Goal: Information Seeking & Learning: Learn about a topic

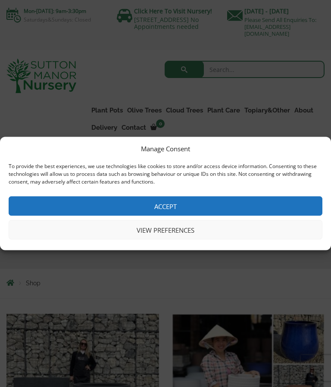
click at [206, 204] on button "Accept" at bounding box center [166, 205] width 314 height 19
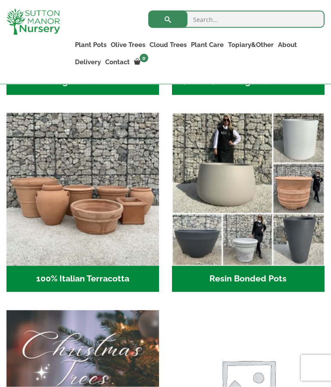
scroll to position [597, 0]
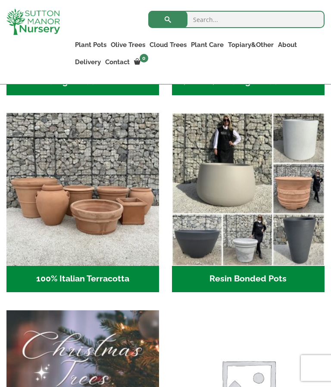
click at [134, 245] on img "Visit product category 100% Italian Terracotta" at bounding box center [82, 189] width 152 height 152
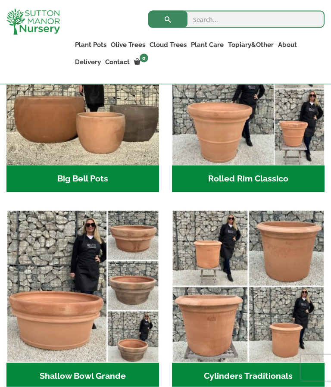
scroll to position [381, 0]
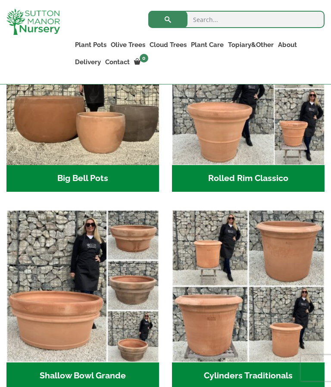
click at [258, 380] on h2 "Cylinders Traditionals (2)" at bounding box center [248, 375] width 152 height 27
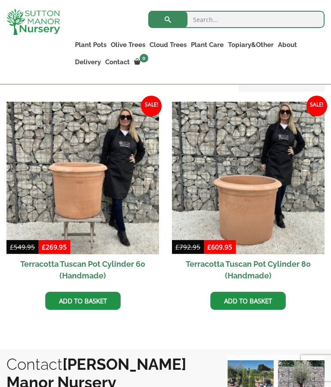
scroll to position [425, 0]
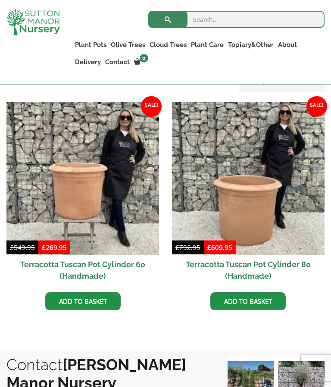
click at [127, 233] on img at bounding box center [82, 178] width 152 height 152
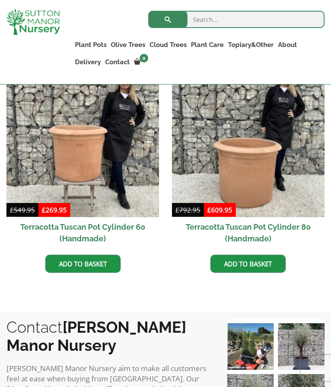
scroll to position [460, 0]
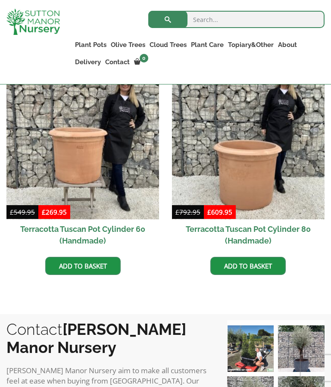
click at [92, 170] on img at bounding box center [82, 143] width 152 height 152
click at [270, 180] on img at bounding box center [248, 143] width 152 height 152
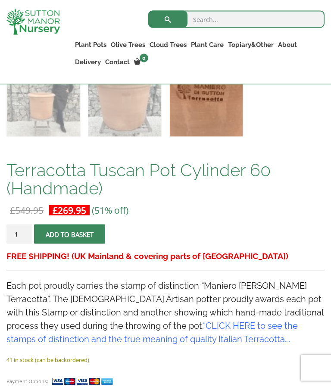
scroll to position [513, 0]
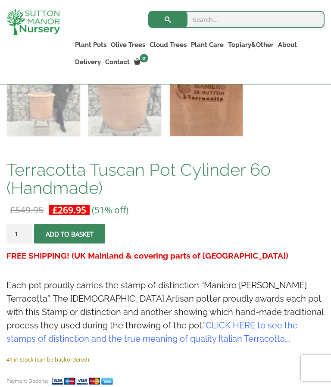
click at [142, 328] on link "CLICK HERE to see the stamps of distinction and the true meaning of quality Ita…" at bounding box center [151, 332] width 291 height 24
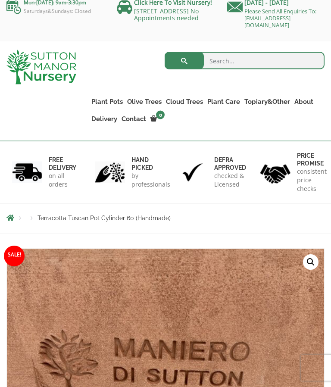
scroll to position [0, 0]
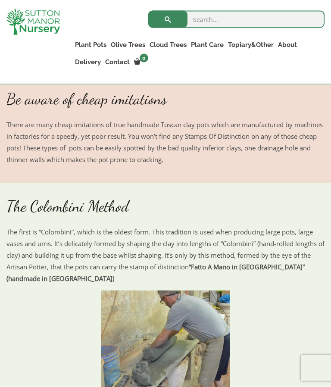
scroll to position [700, 0]
click at [251, 270] on strong "“Fatto A Mano in Toscana” (handmade in Tuscany)" at bounding box center [155, 272] width 298 height 20
click at [248, 270] on p "The first is “Colombini”, which is the oldest form. This tradition is used when…" at bounding box center [165, 255] width 318 height 58
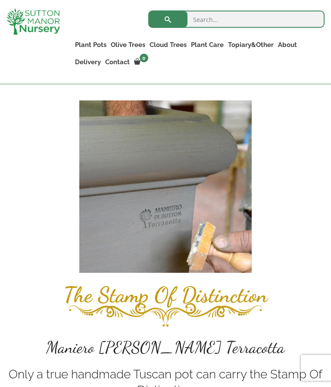
scroll to position [0, 0]
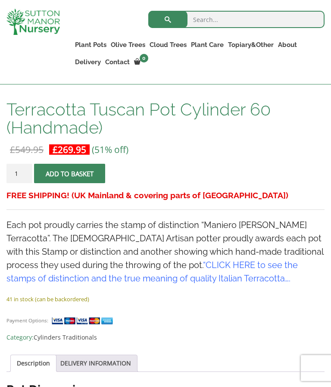
scroll to position [573, 0]
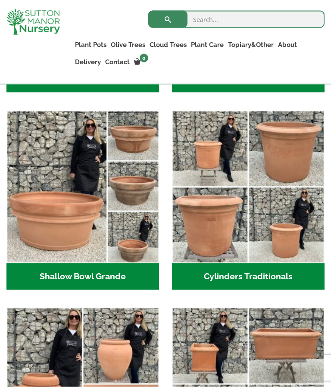
scroll to position [478, 0]
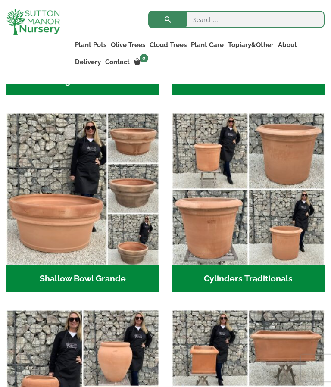
click at [236, 242] on img "Visit product category Cylinders Traditionals" at bounding box center [248, 189] width 152 height 152
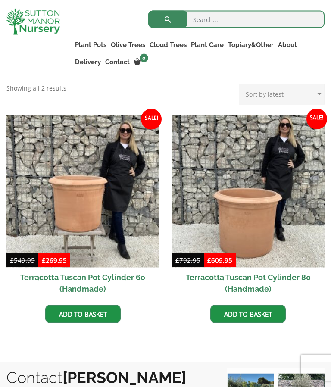
scroll to position [412, 0]
